Goal: Transaction & Acquisition: Purchase product/service

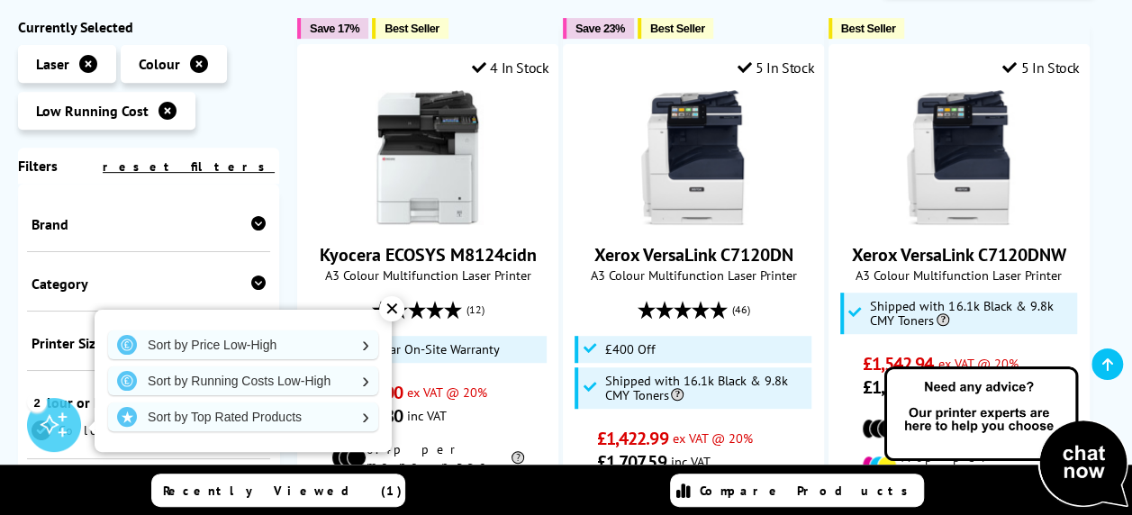
scroll to position [380, 0]
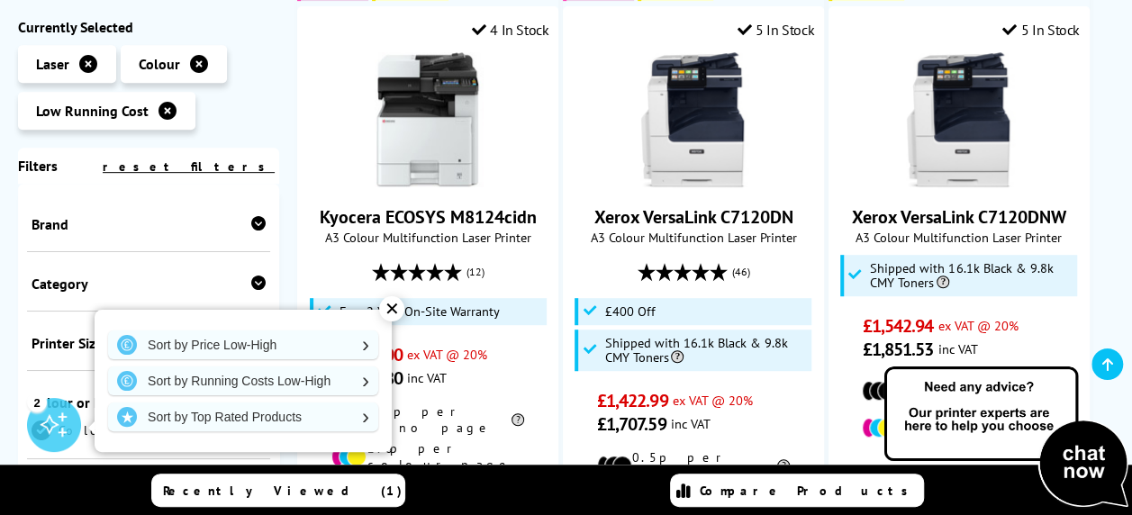
click at [396, 311] on div "✕" at bounding box center [391, 308] width 25 height 25
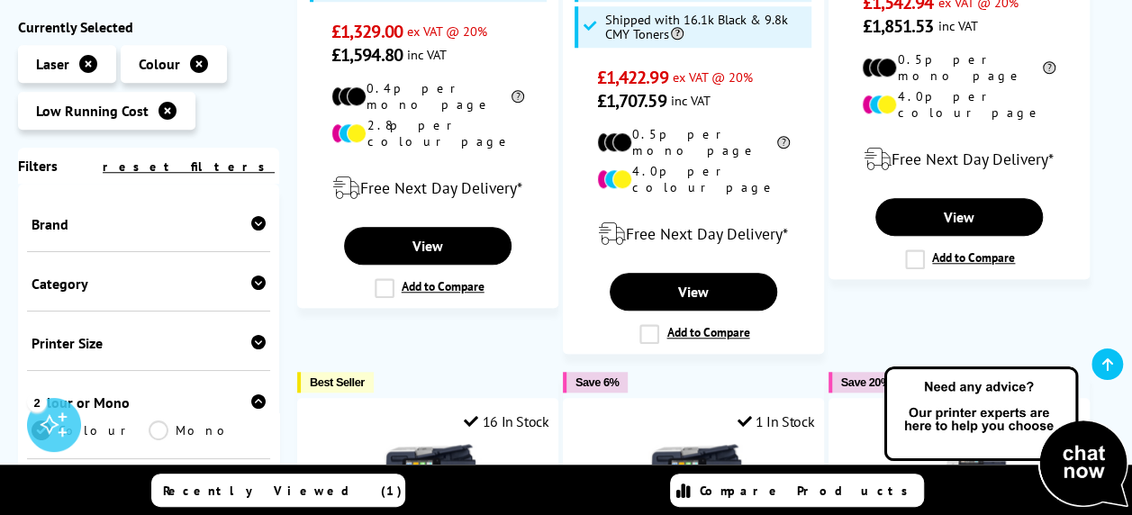
scroll to position [722, 0]
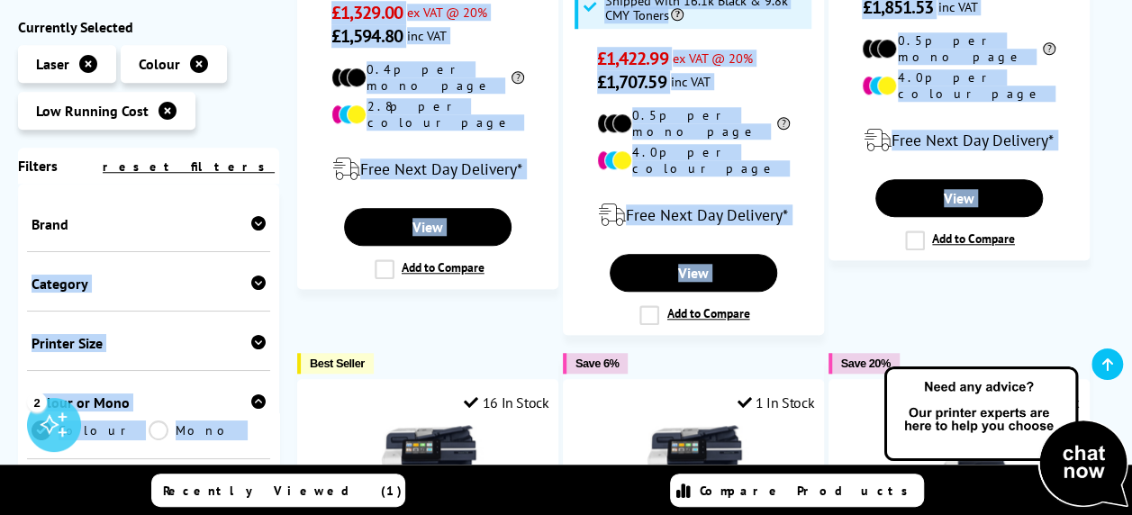
drag, startPoint x: 274, startPoint y: 241, endPoint x: 281, endPoint y: 294, distance: 53.6
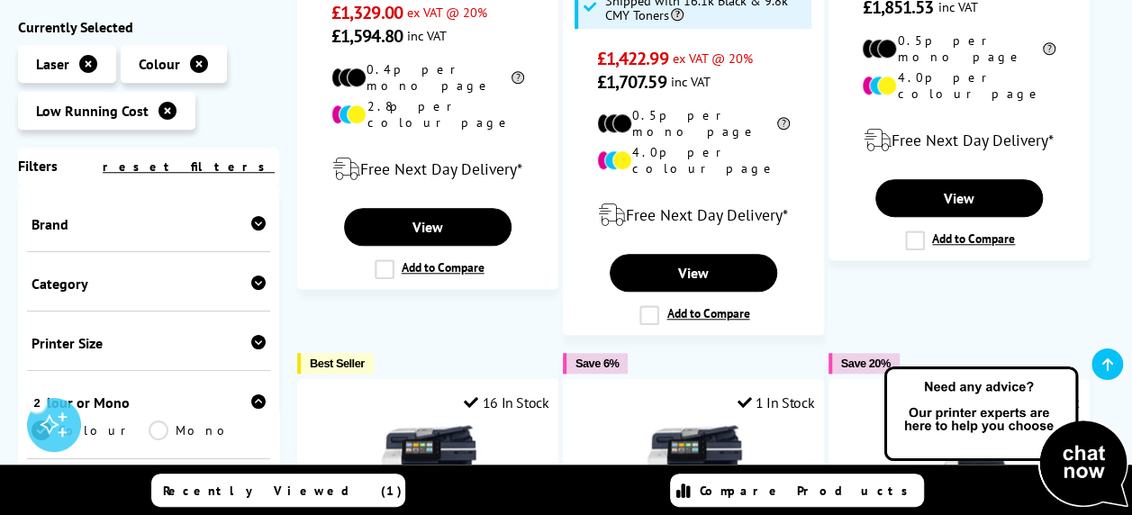
click at [258, 59] on ul "Laser Colour Low Running Cost" at bounding box center [148, 92] width 261 height 94
click at [160, 115] on icon at bounding box center [168, 111] width 18 height 18
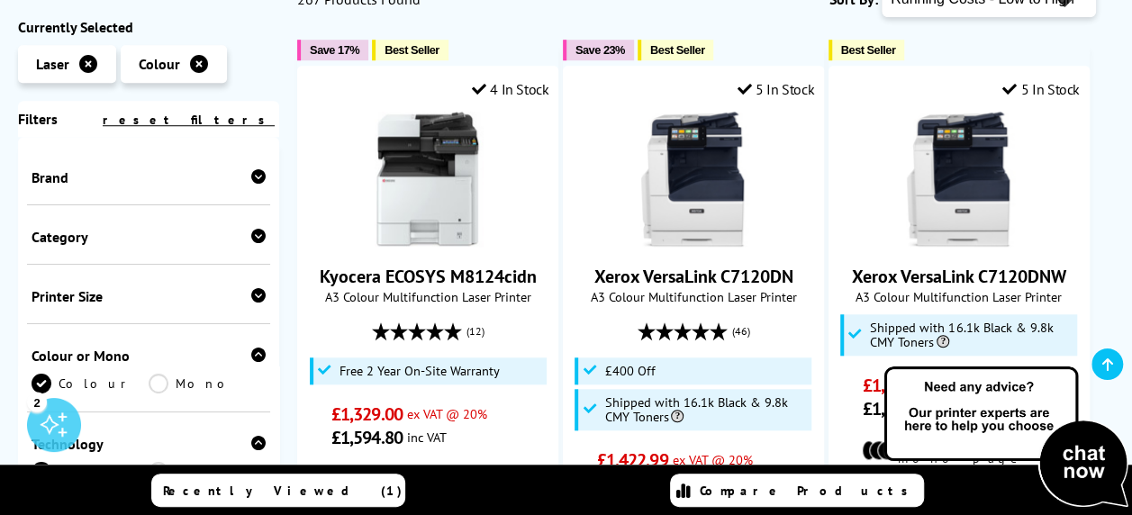
click at [252, 121] on link "reset filters" at bounding box center [189, 120] width 172 height 16
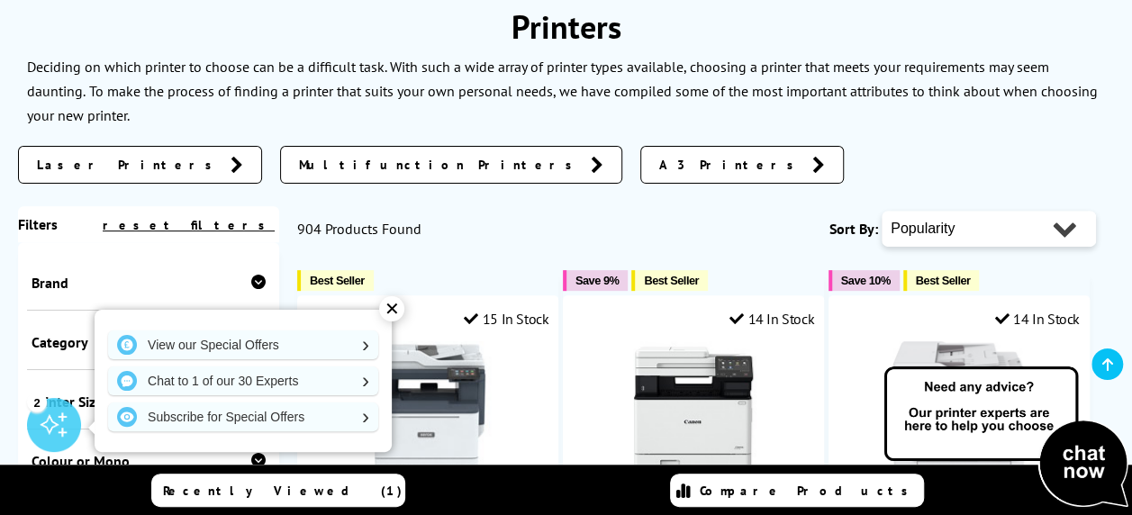
scroll to position [289, 0]
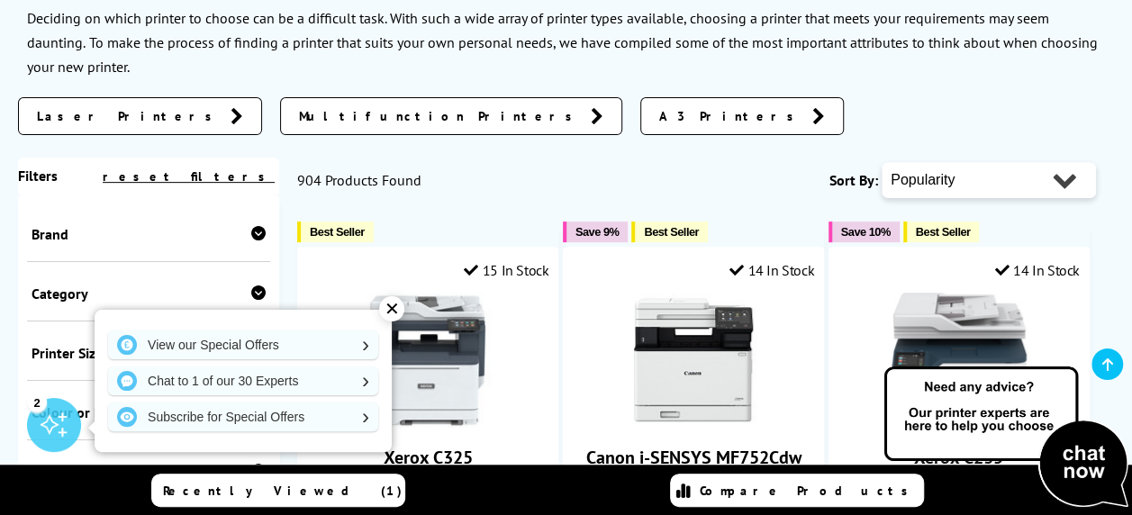
click at [110, 108] on span "Laser Printers" at bounding box center [129, 116] width 185 height 18
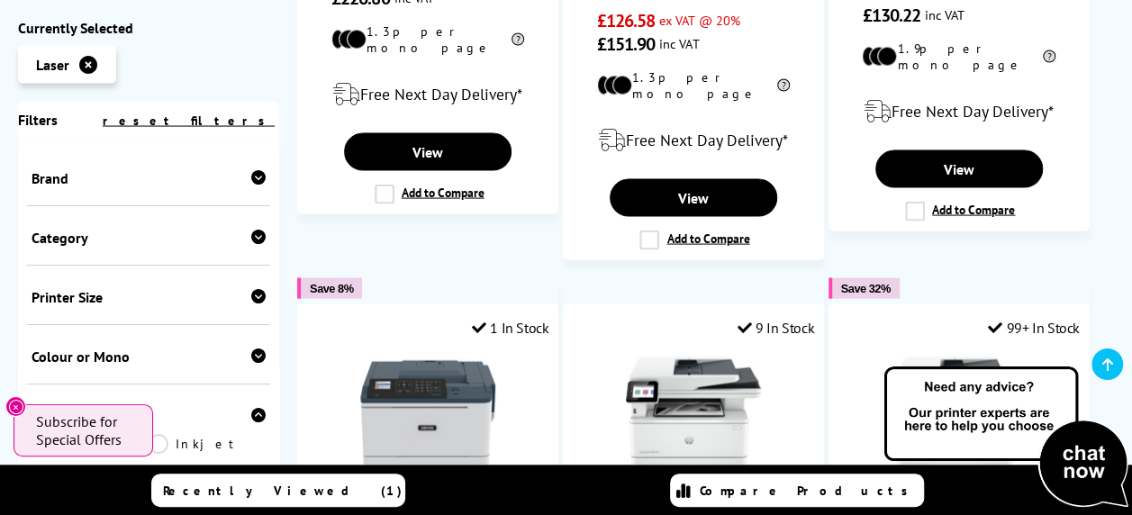
scroll to position [1611, 0]
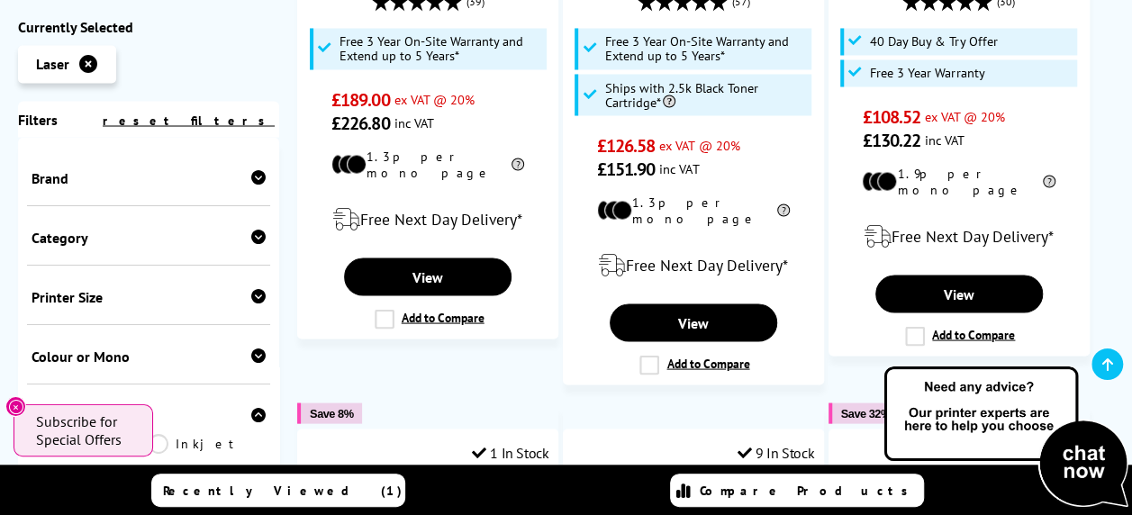
click at [255, 353] on icon at bounding box center [258, 355] width 14 height 14
click at [44, 389] on link "Colour" at bounding box center [90, 384] width 117 height 20
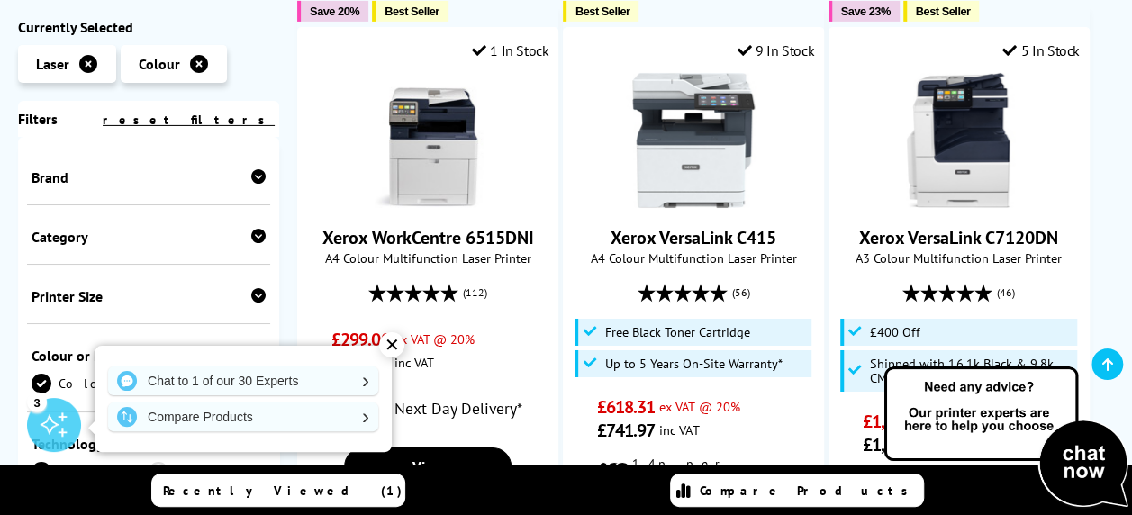
scroll to position [3003, 0]
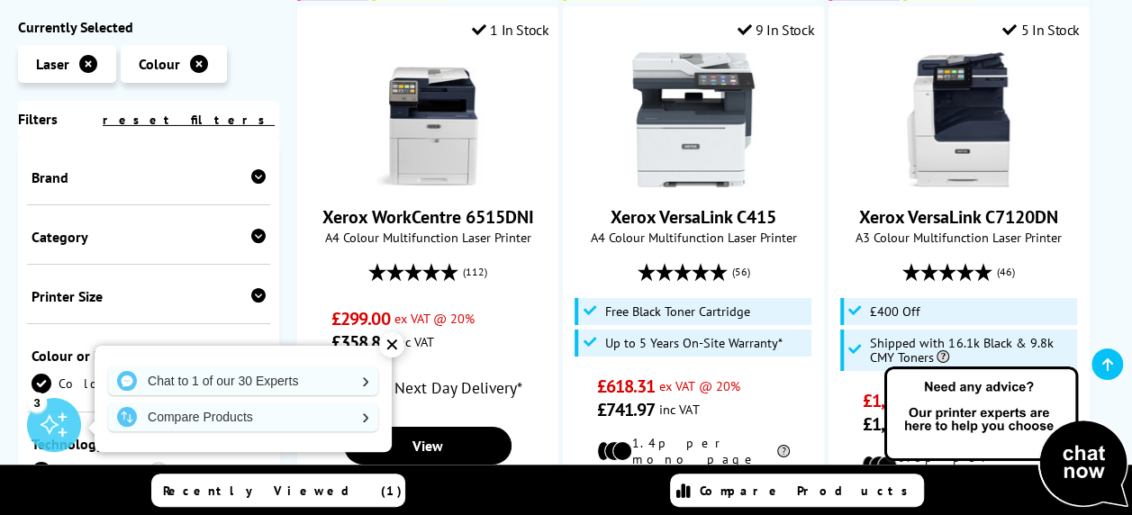
click at [251, 183] on icon at bounding box center [258, 176] width 14 height 14
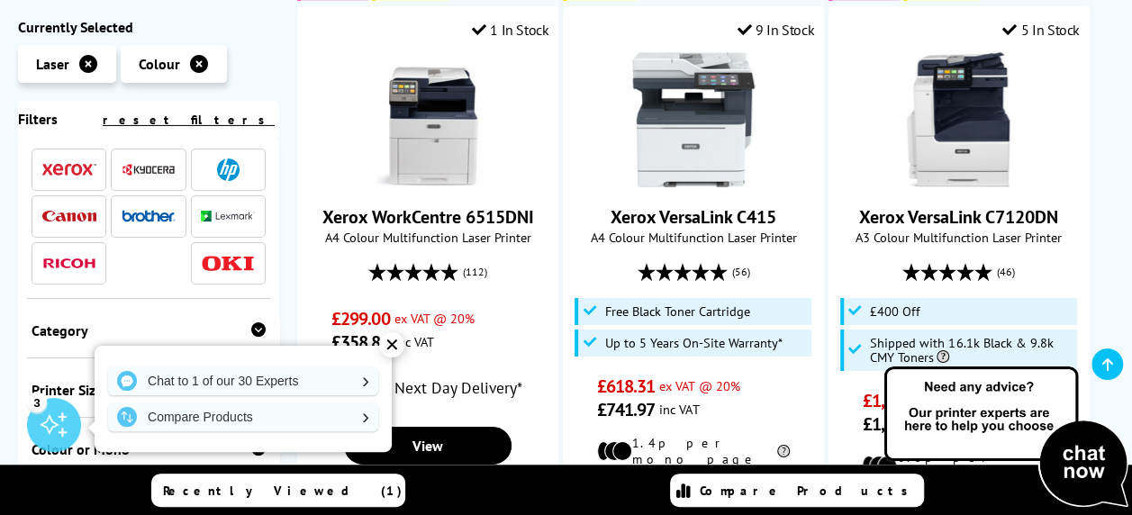
scroll to position [41, 0]
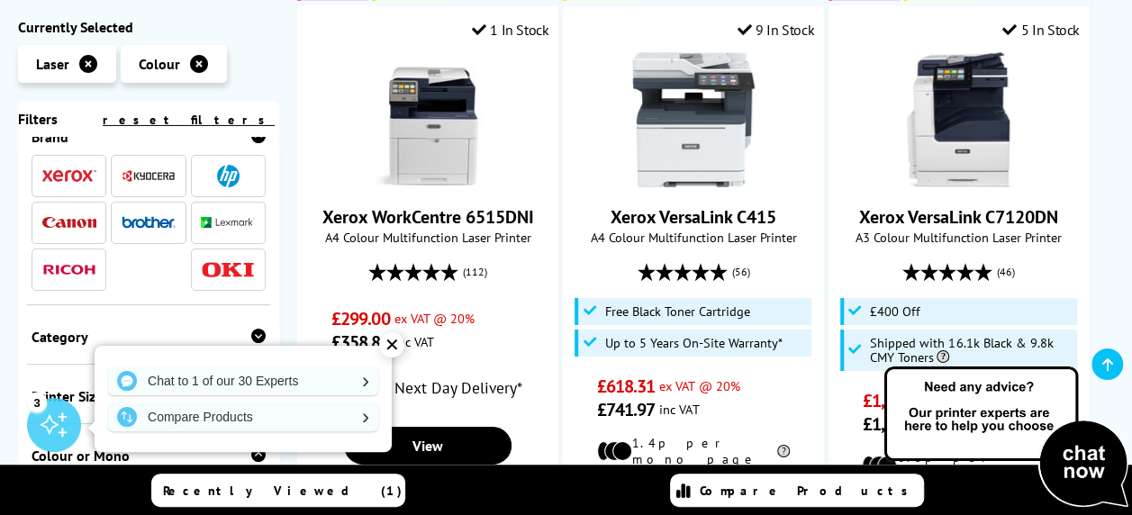
click at [227, 226] on img at bounding box center [228, 223] width 54 height 11
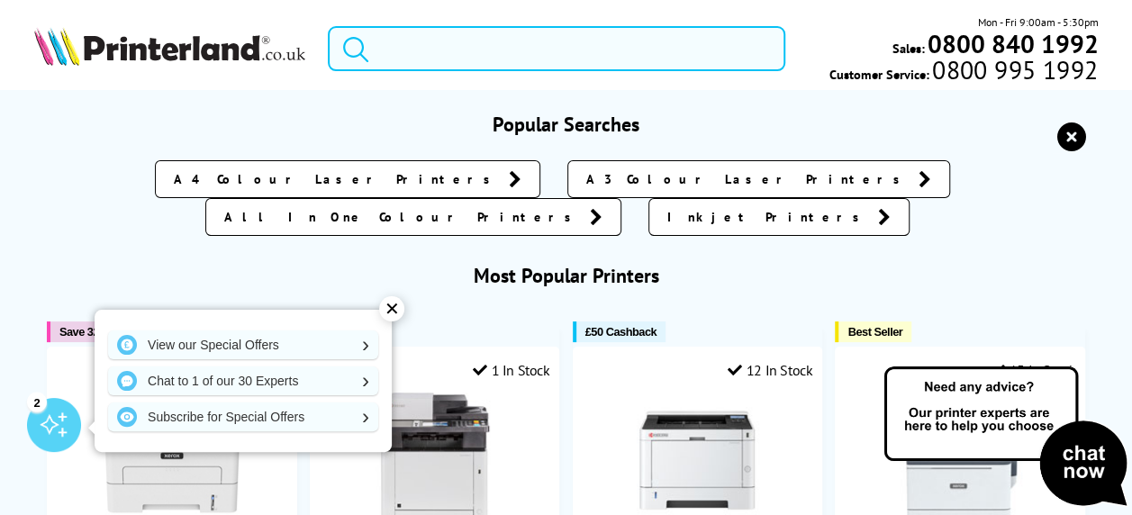
click at [494, 50] on input "search" at bounding box center [557, 48] width 458 height 45
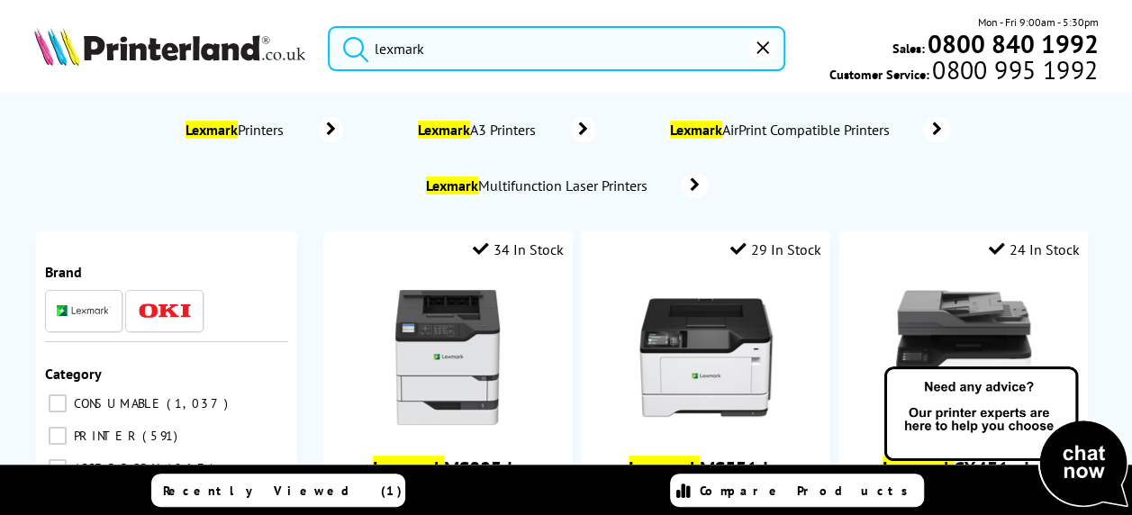
click at [470, 50] on input "lexmark" at bounding box center [557, 48] width 458 height 45
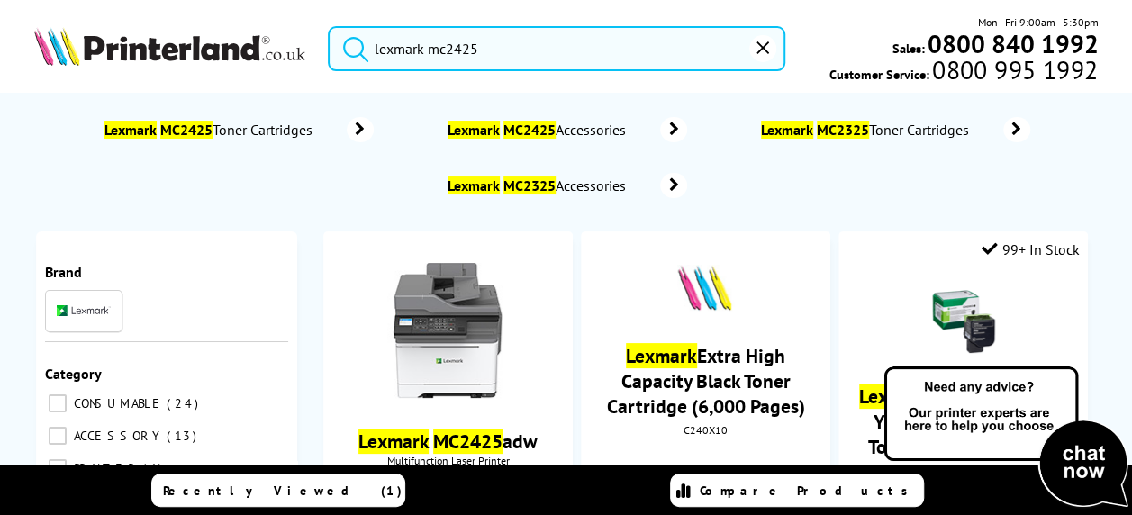
type input "lexmark mc2425"
click at [670, 133] on icon at bounding box center [673, 129] width 26 height 25
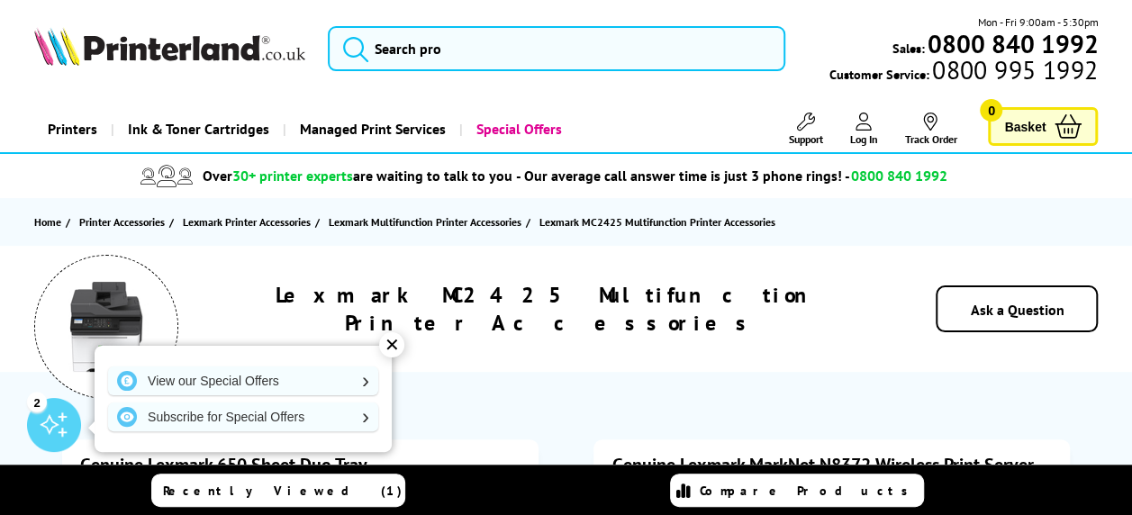
scroll to position [86, 0]
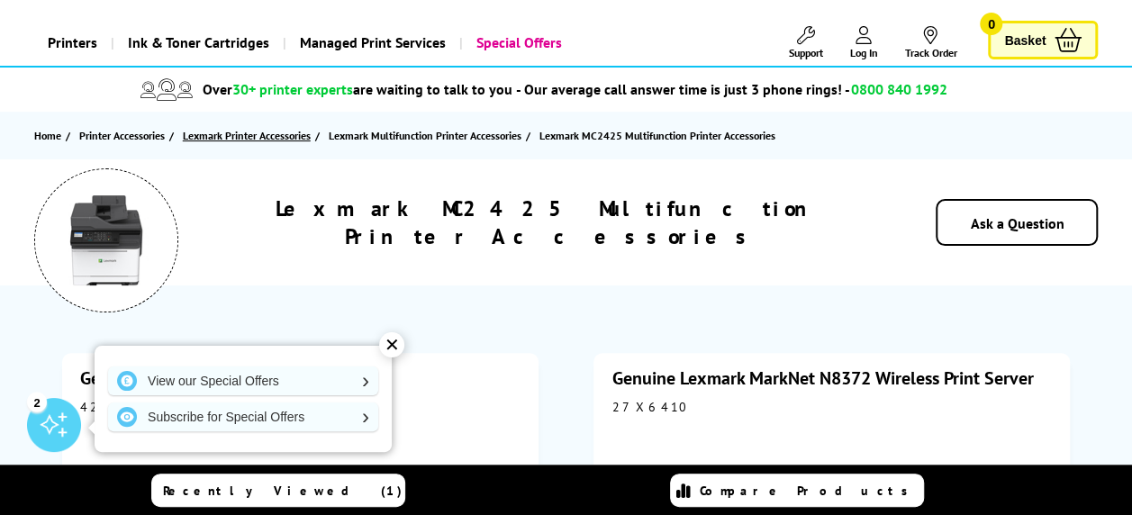
click at [243, 136] on span "Lexmark Printer Accessories" at bounding box center [247, 135] width 128 height 19
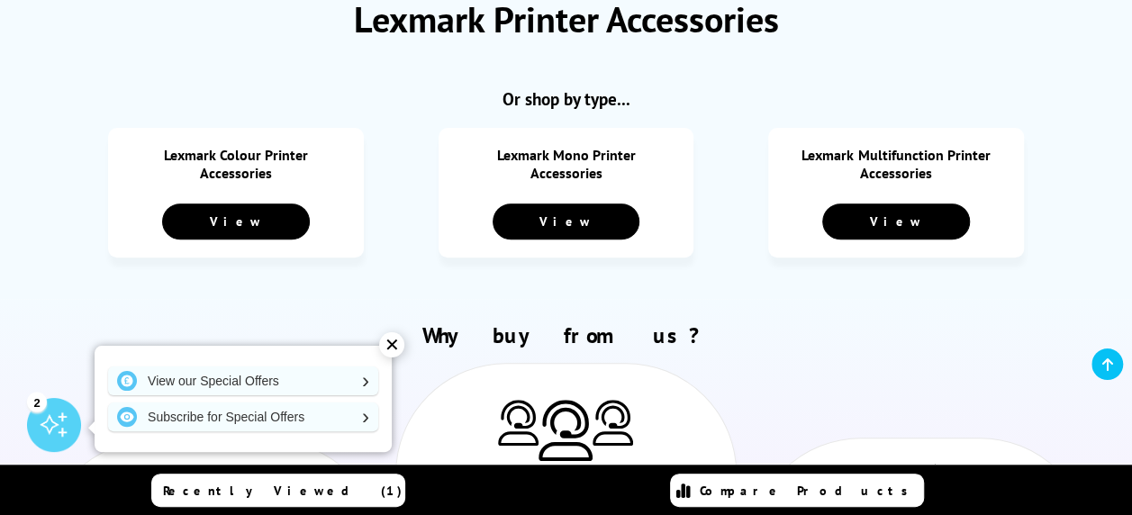
scroll to position [294, 0]
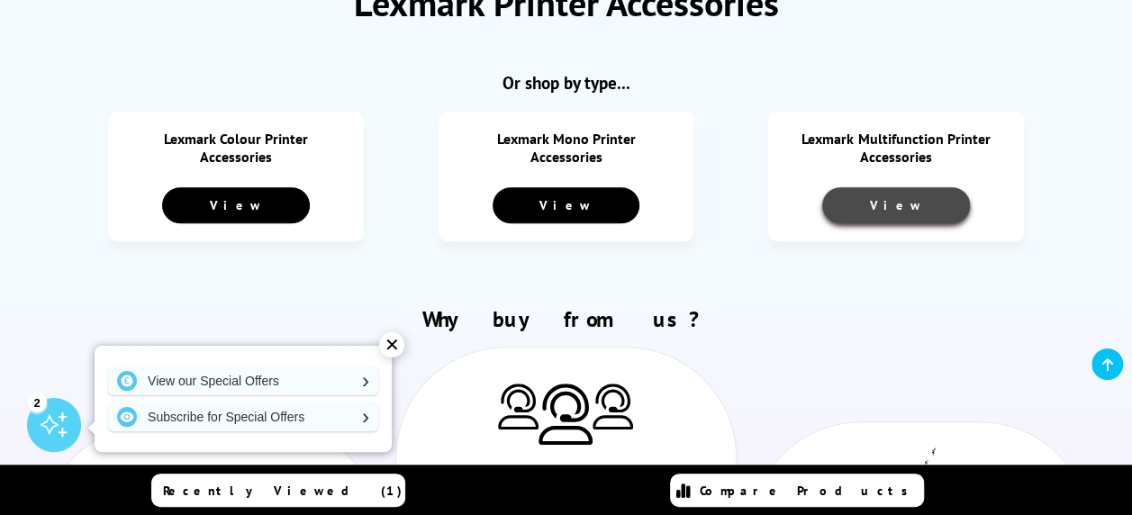
click at [912, 204] on link "View" at bounding box center [896, 205] width 148 height 36
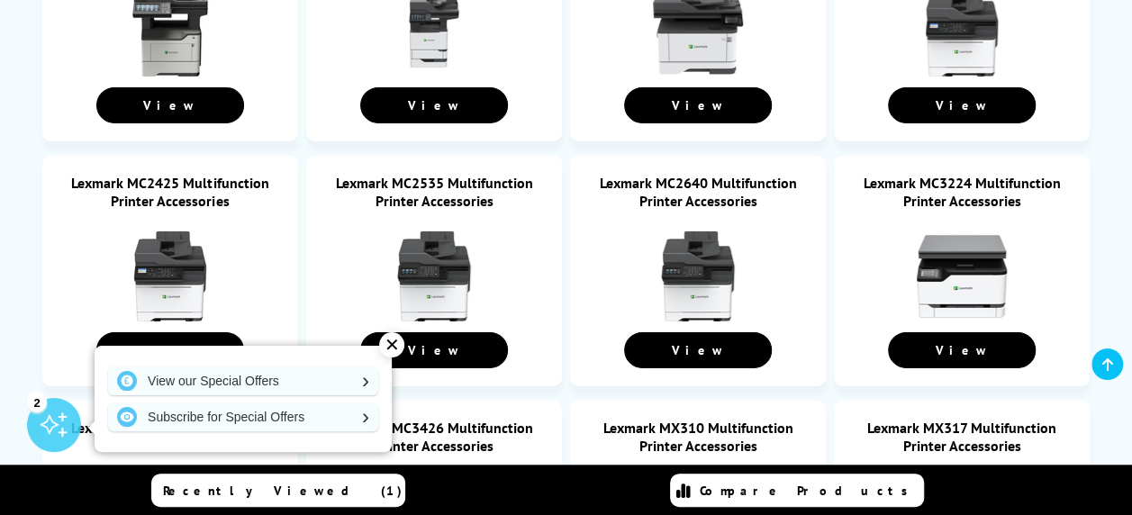
scroll to position [3041, 0]
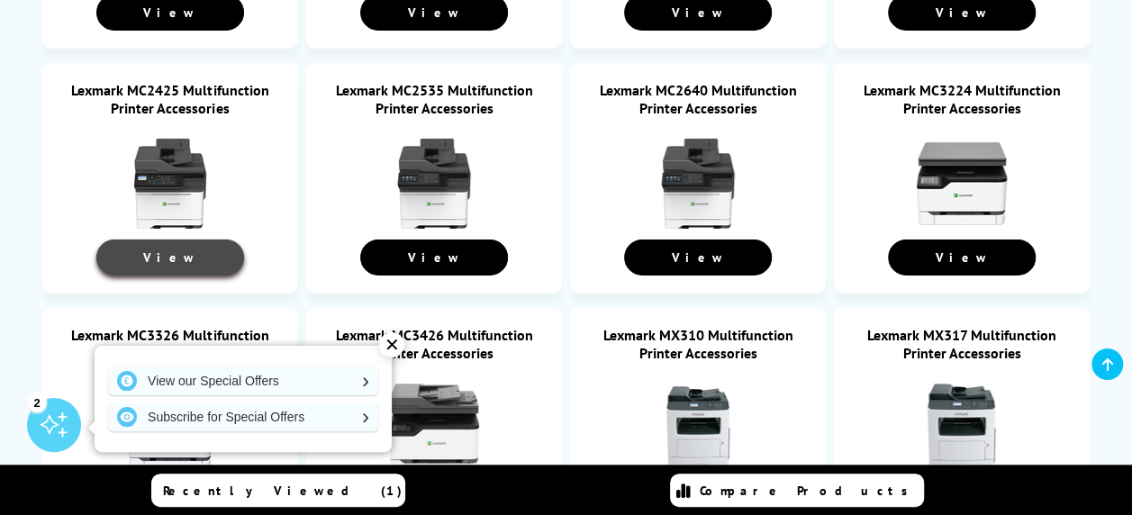
click at [195, 254] on link "View" at bounding box center [170, 258] width 148 height 36
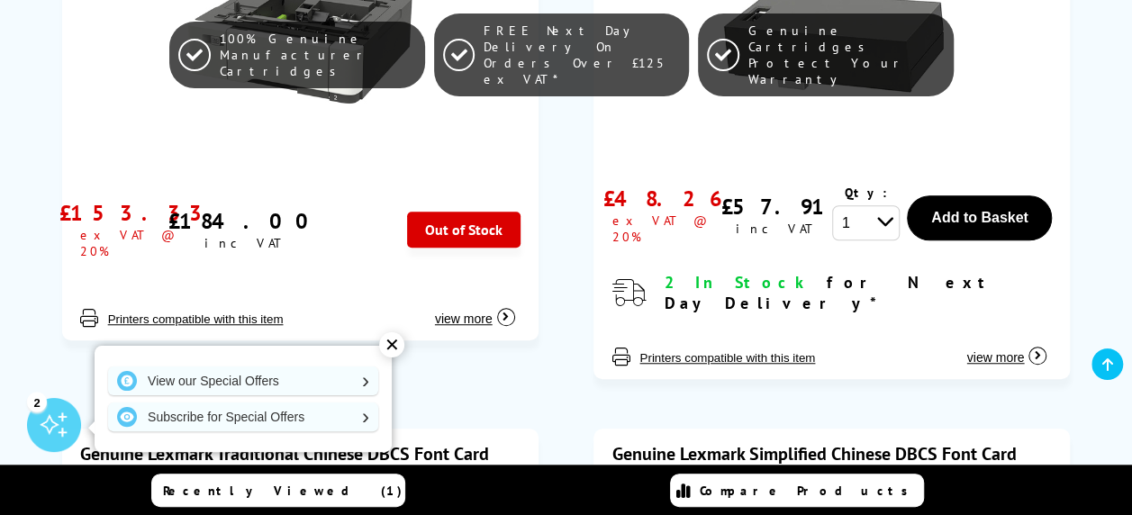
scroll to position [589, 0]
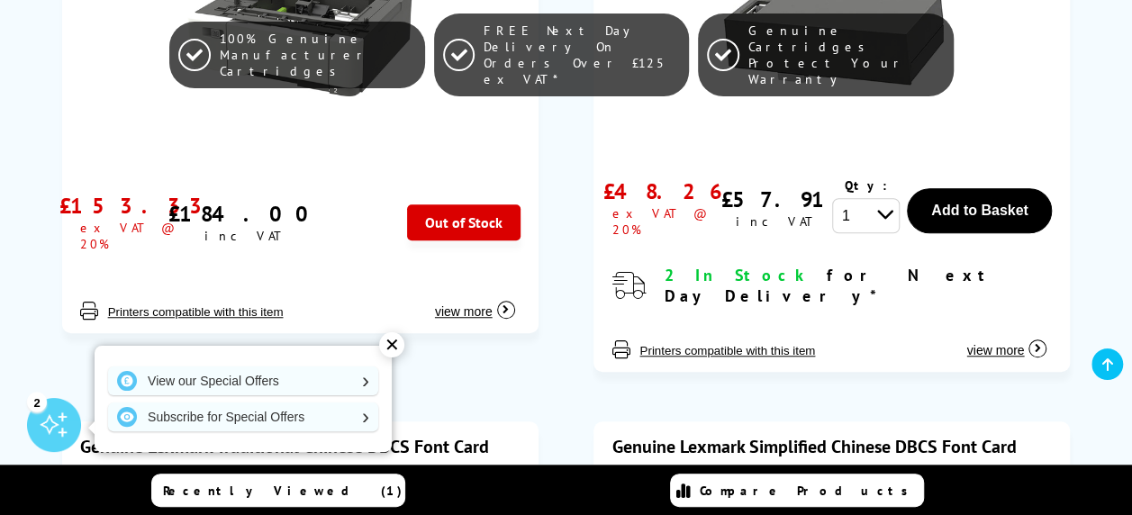
click at [392, 348] on div "✕" at bounding box center [391, 344] width 25 height 25
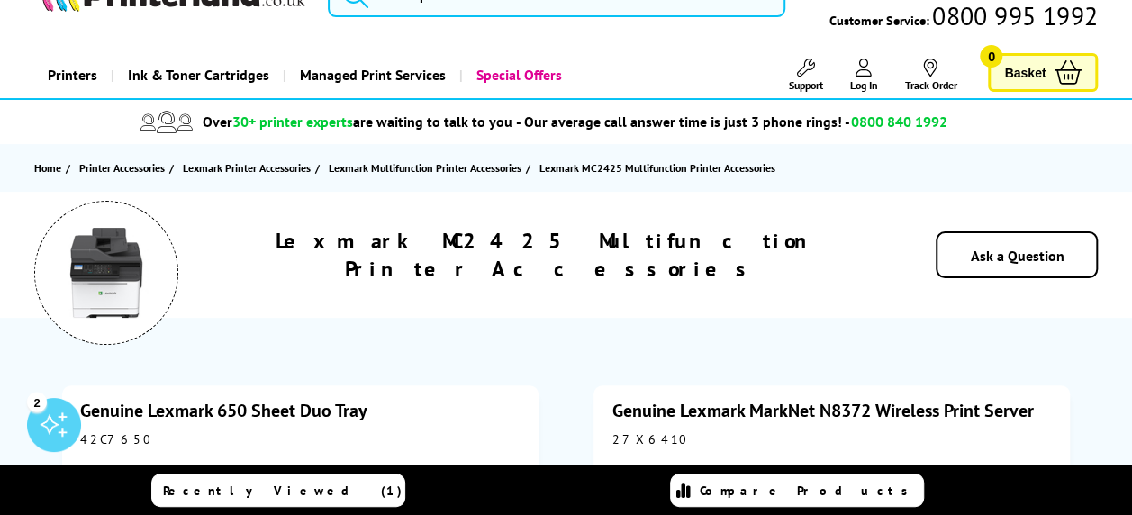
scroll to position [0, 0]
